Goal: Transaction & Acquisition: Book appointment/travel/reservation

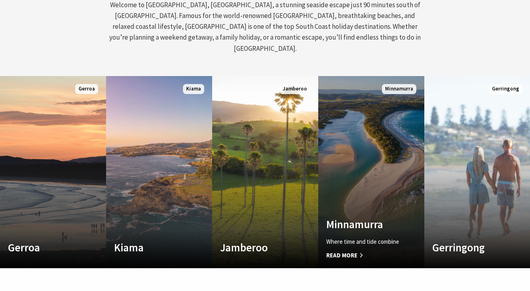
scroll to position [131, 524]
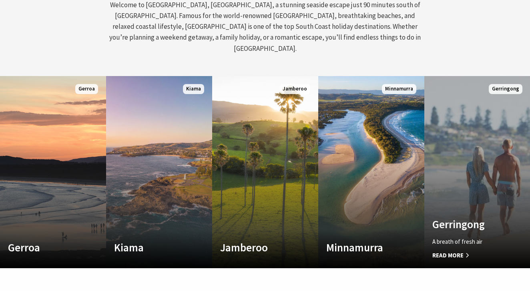
click at [492, 143] on link "Custom Image Used Gerringong A breath of fresh air Read More Gerringong" at bounding box center [477, 172] width 106 height 192
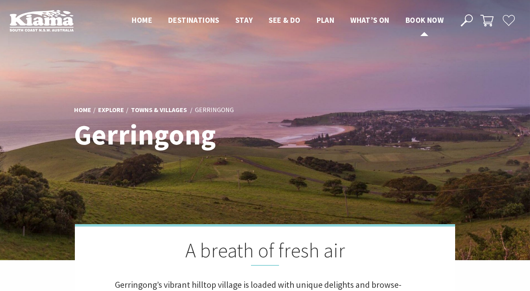
click at [424, 20] on span "Book now" at bounding box center [424, 20] width 38 height 10
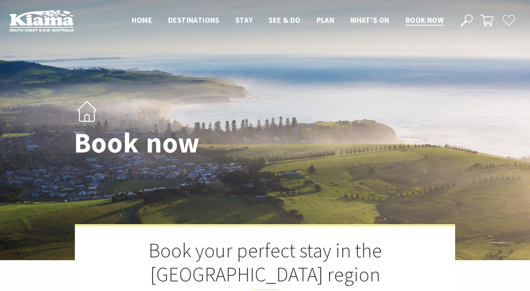
select select "3"
select select "2"
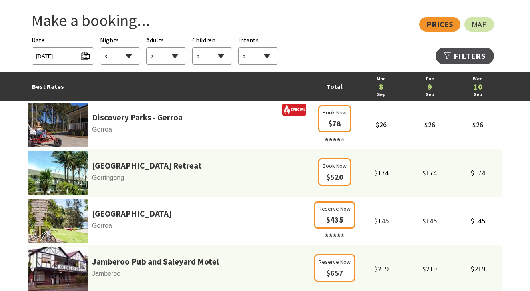
scroll to position [455, 0]
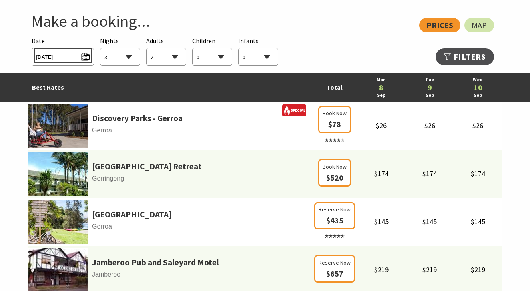
click at [84, 52] on span "Mon 08/09/2025" at bounding box center [62, 55] width 53 height 11
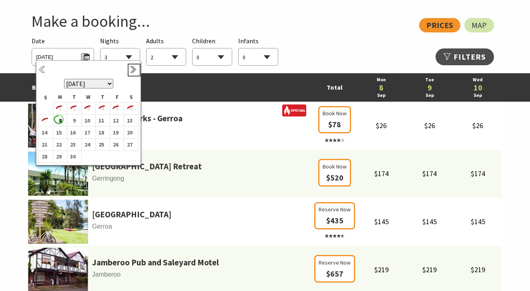
click at [134, 68] on link "Next" at bounding box center [134, 70] width 9 height 9
click at [117, 110] on b "3" at bounding box center [115, 108] width 10 height 10
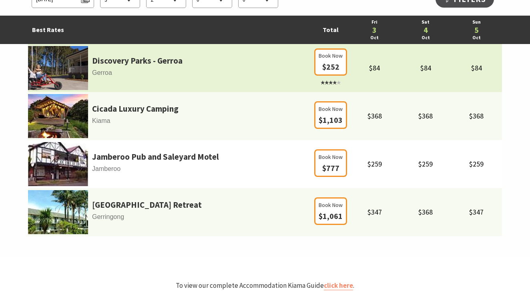
scroll to position [512, 0]
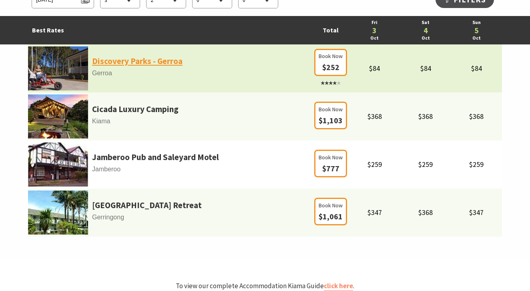
click at [122, 60] on link "Discovery Parks - Gerroa" at bounding box center [137, 61] width 90 height 14
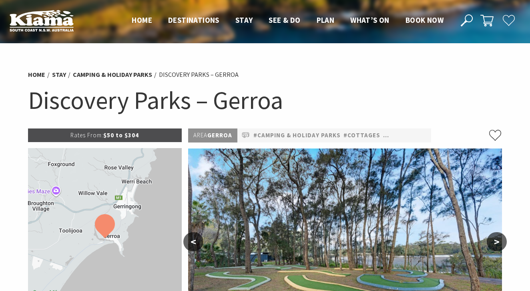
select select "3"
select select "2"
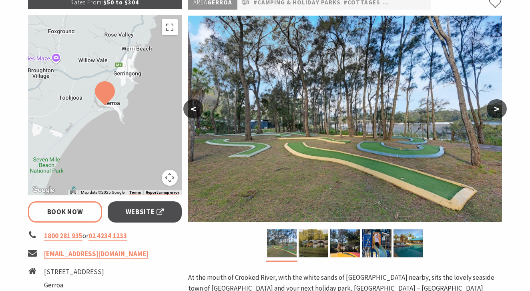
scroll to position [121, 0]
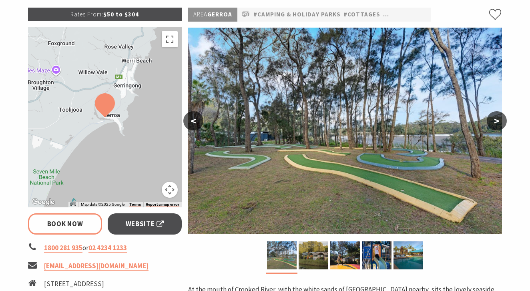
click at [500, 119] on button ">" at bounding box center [496, 120] width 20 height 19
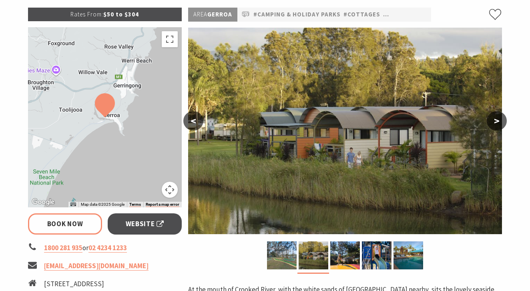
click at [500, 119] on button ">" at bounding box center [496, 120] width 20 height 19
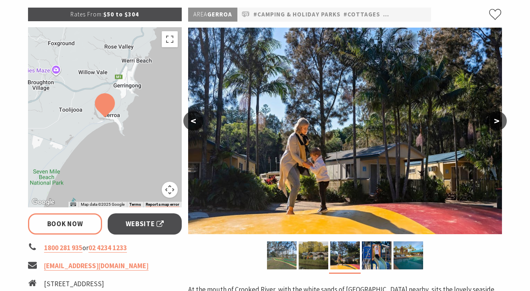
click at [500, 119] on button ">" at bounding box center [496, 120] width 20 height 19
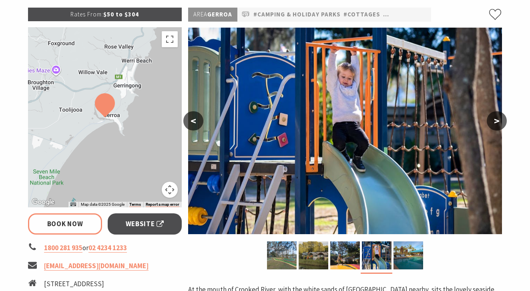
click at [500, 119] on button ">" at bounding box center [496, 120] width 20 height 19
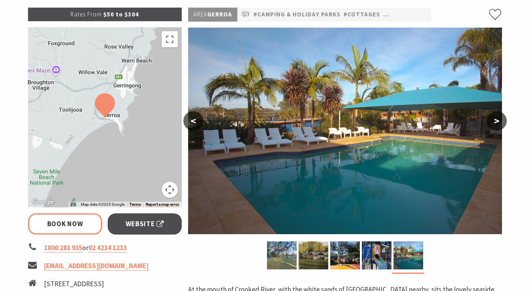
click at [500, 119] on button ">" at bounding box center [496, 120] width 20 height 19
click at [501, 120] on button ">" at bounding box center [496, 120] width 20 height 19
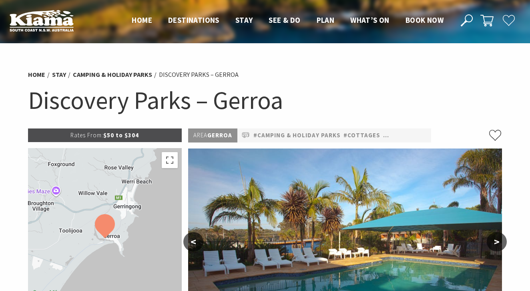
scroll to position [0, 0]
